Goal: Find specific page/section: Find specific page/section

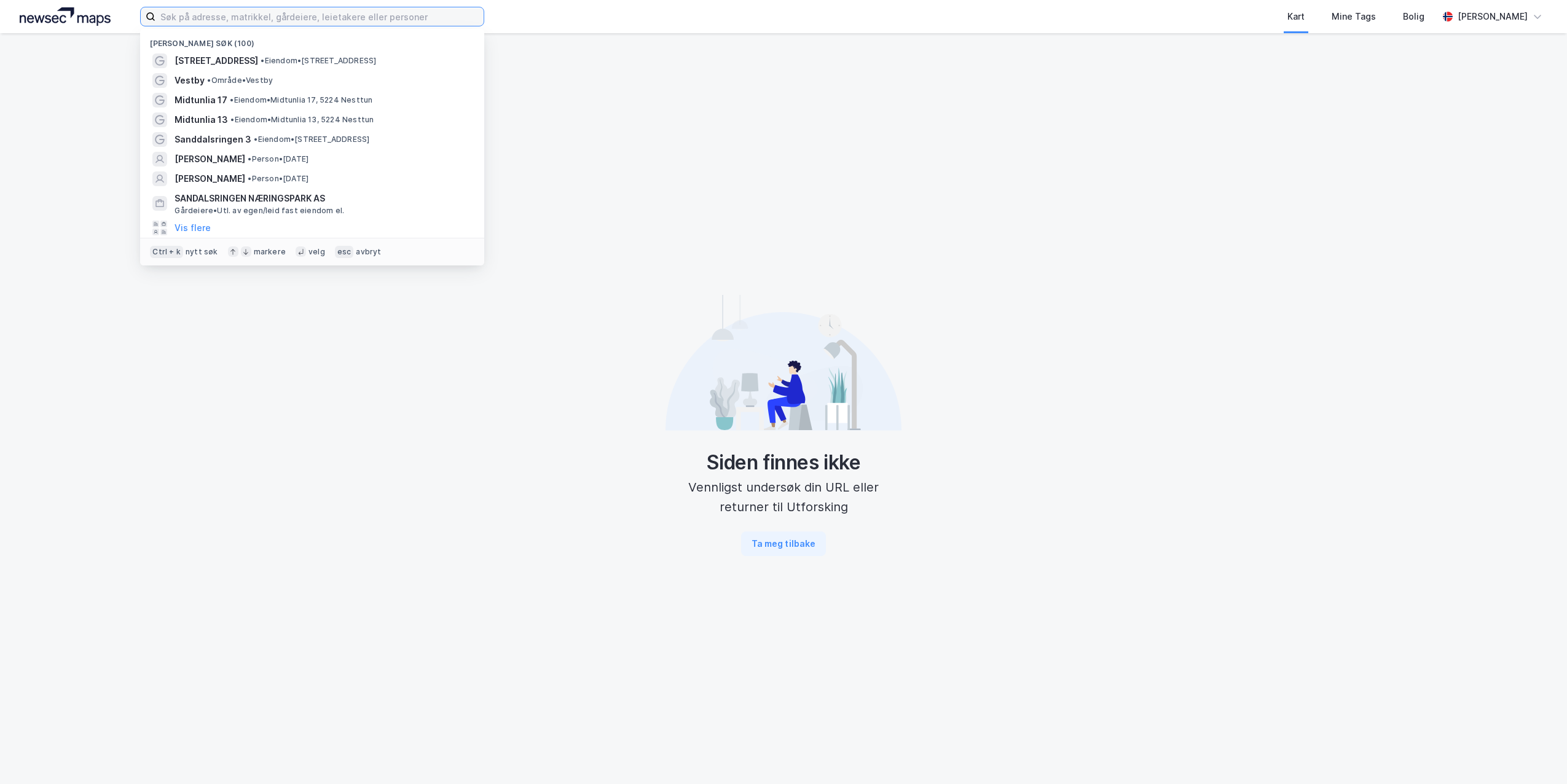
click at [336, 14] on input at bounding box center [320, 17] width 328 height 19
click at [261, 103] on span "• Eiendom • [STREET_ADDRESS]" at bounding box center [301, 100] width 142 height 10
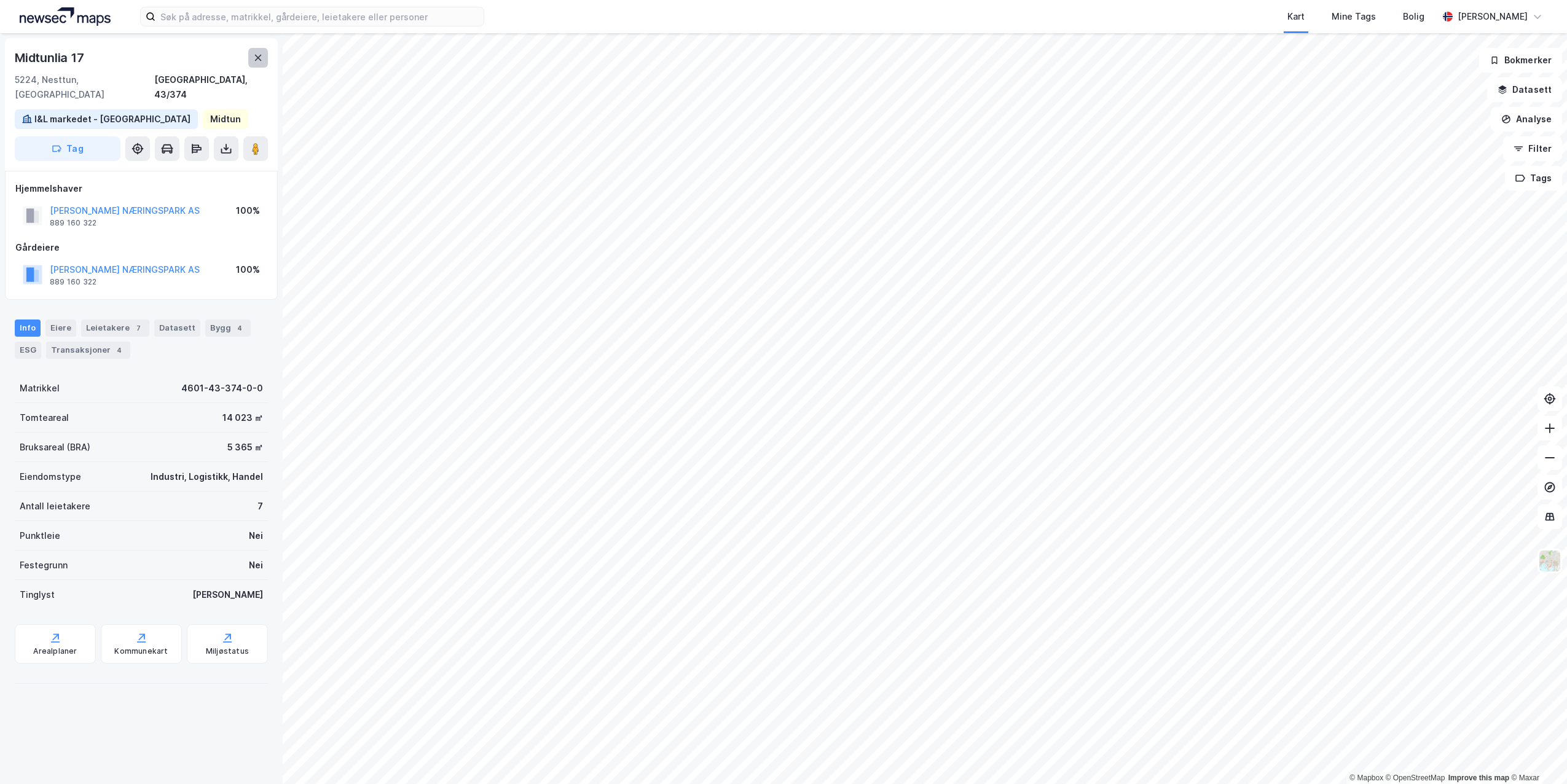
click at [259, 59] on icon at bounding box center [258, 58] width 7 height 6
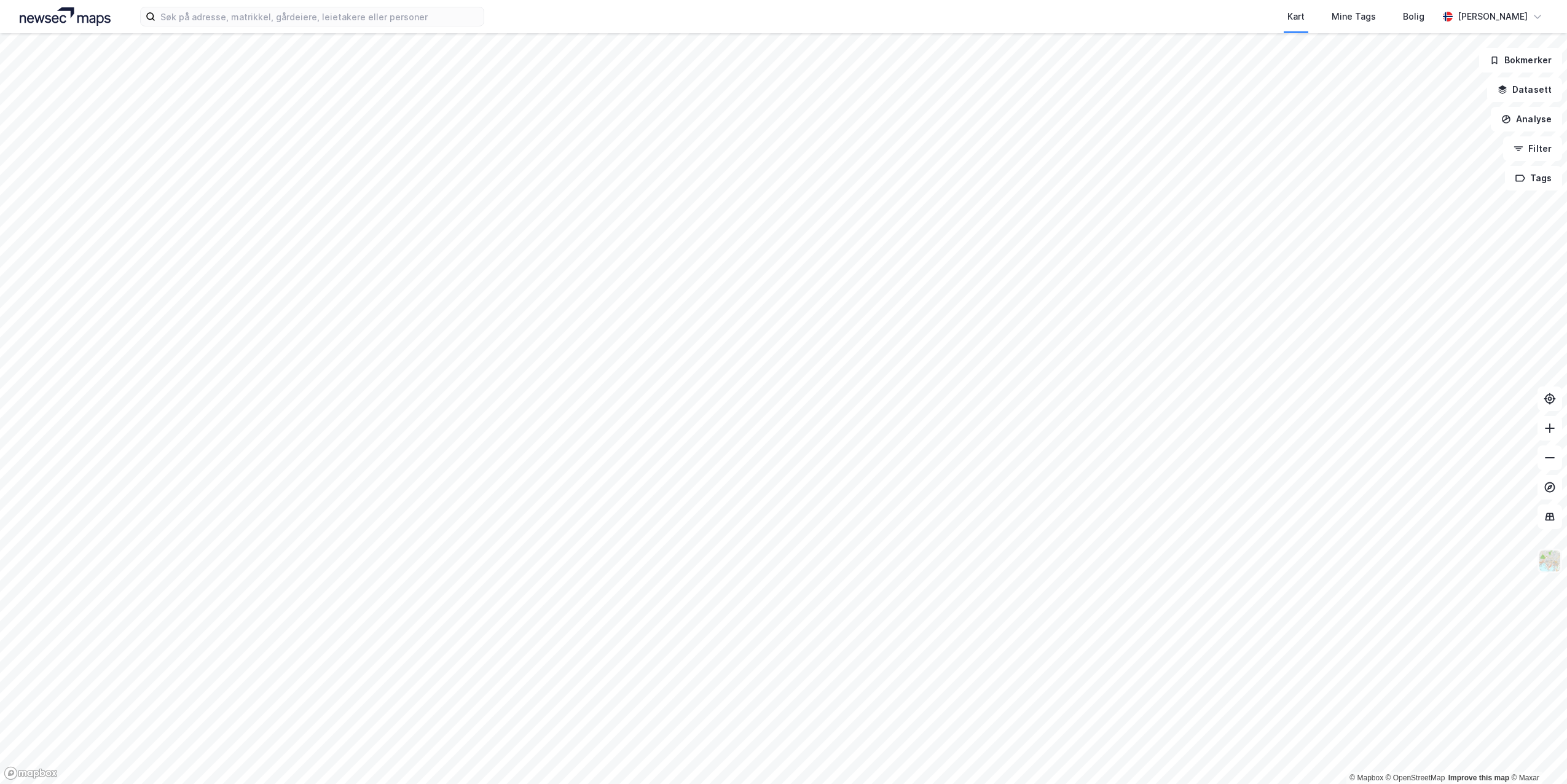
click at [1553, 561] on img at bounding box center [1550, 561] width 24 height 24
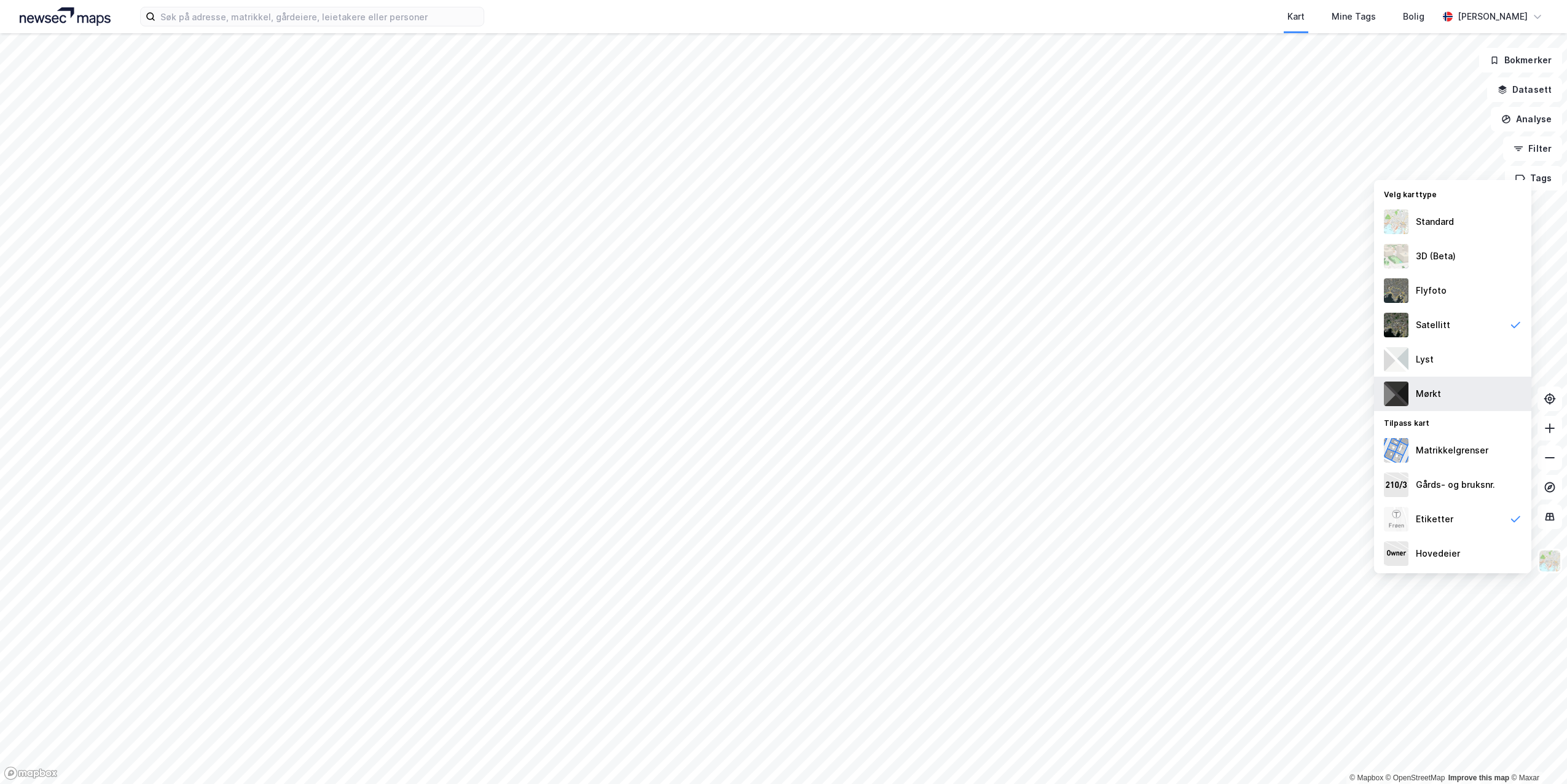
click at [1429, 403] on div "Mørkt" at bounding box center [1452, 394] width 157 height 35
click at [1402, 358] on img at bounding box center [1395, 359] width 24 height 24
click at [1473, 517] on div "Etiketter" at bounding box center [1452, 519] width 157 height 35
click at [1432, 388] on div "Mørkt" at bounding box center [1428, 394] width 25 height 15
click at [1459, 364] on div "Lyst" at bounding box center [1452, 360] width 157 height 35
